Goal: Information Seeking & Learning: Learn about a topic

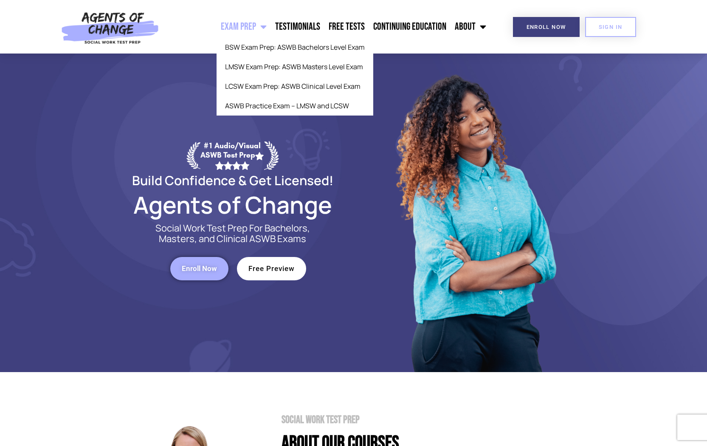
click at [267, 27] on span "Menu" at bounding box center [261, 26] width 11 height 19
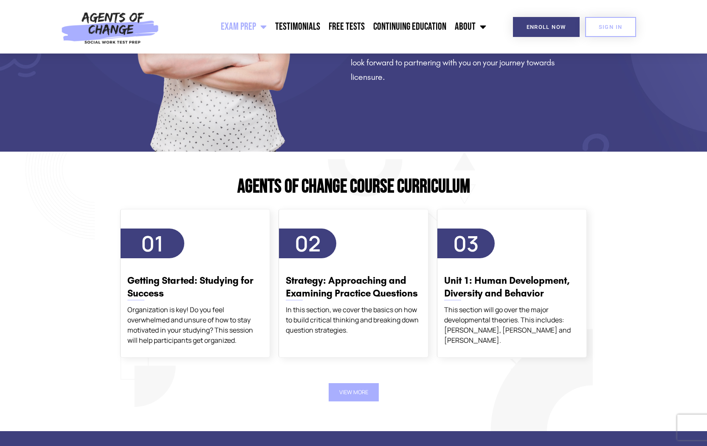
scroll to position [1024, 0]
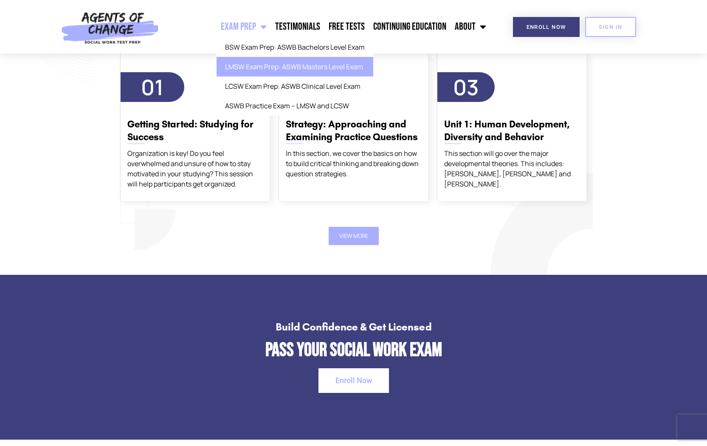
click at [259, 68] on link "LMSW Exam Prep: ASWB Masters Level Exam" at bounding box center [295, 67] width 157 height 20
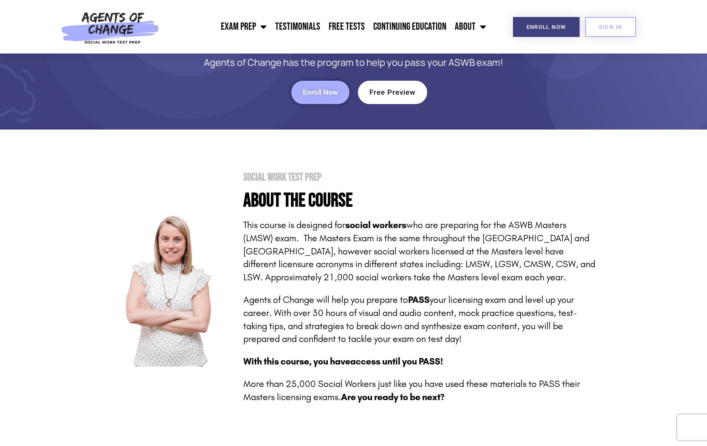
scroll to position [70, 0]
